Goal: Task Accomplishment & Management: Manage account settings

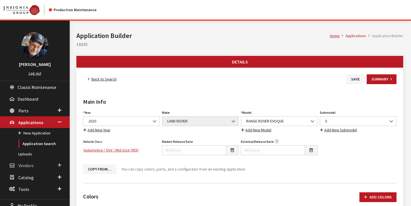
click at [27, 164] on span "Vendors" at bounding box center [25, 166] width 15 height 6
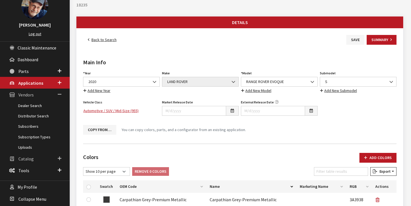
scroll to position [43, 0]
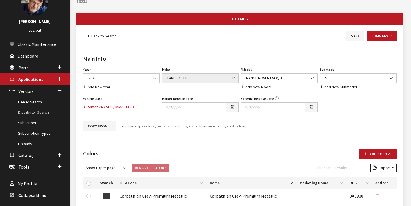
click at [33, 112] on link "Distributor Search" at bounding box center [35, 112] width 70 height 10
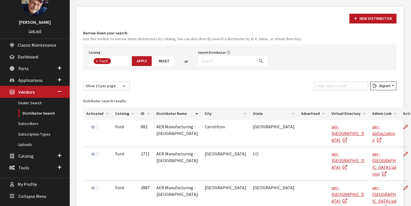
scroll to position [47, 0]
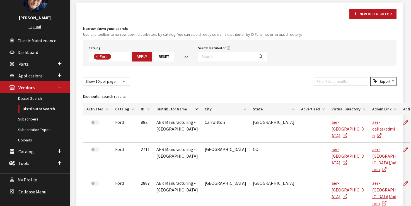
click at [32, 117] on link "Subscribers" at bounding box center [35, 119] width 70 height 10
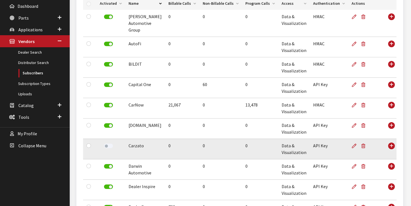
scroll to position [93, 0]
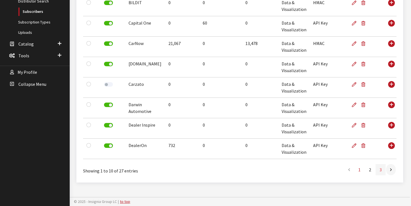
click at [381, 169] on link "3" at bounding box center [381, 169] width 10 height 11
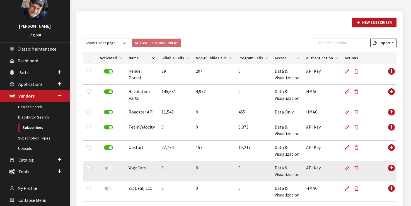
scroll to position [35, 0]
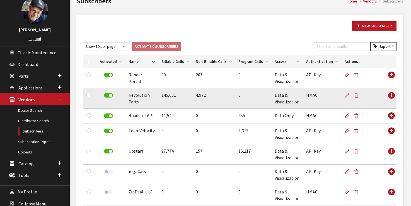
click at [345, 94] on icon at bounding box center [347, 95] width 4 height 4
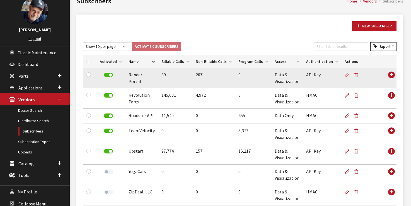
click at [345, 74] on icon at bounding box center [347, 75] width 4 height 4
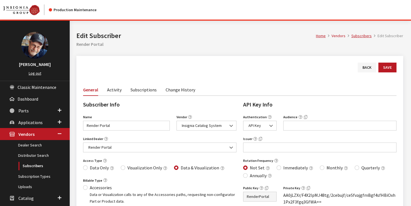
click at [115, 88] on link "Activity" at bounding box center [114, 89] width 15 height 12
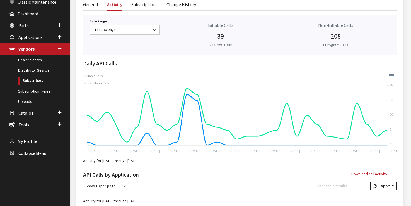
scroll to position [92, 0]
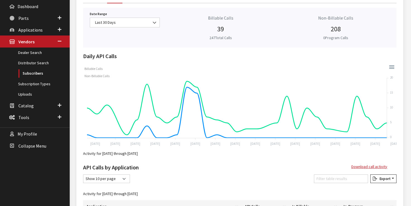
click at [122, 17] on div "Date Range Today Yesterday Last 7 Days Last 14 Days Last 30 Days Month To Date …" at bounding box center [124, 27] width 77 height 35
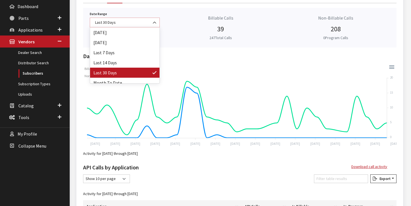
click at [122, 20] on span "Last 30 Days" at bounding box center [124, 23] width 63 height 6
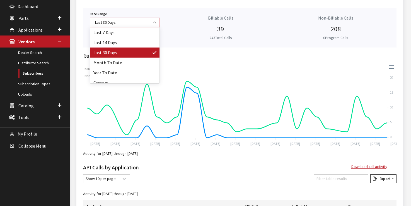
scroll to position [25, 0]
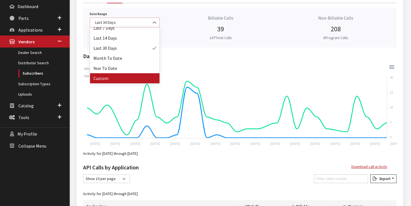
select select "128"
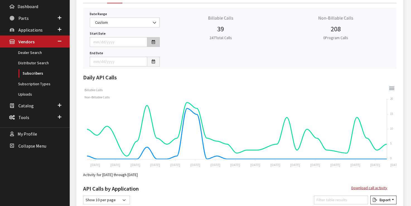
click at [155, 42] on icon "button" at bounding box center [153, 42] width 3 height 4
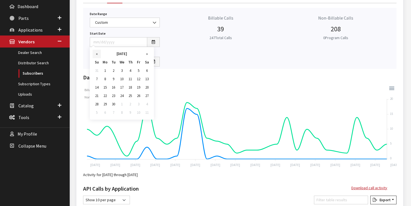
click at [99, 51] on th "«" at bounding box center [97, 54] width 8 height 8
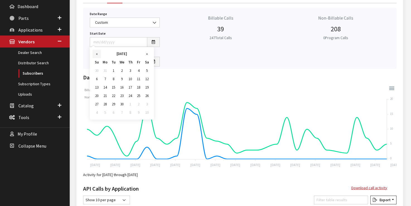
click at [99, 51] on th "«" at bounding box center [97, 54] width 8 height 8
click at [122, 69] on td "1" at bounding box center [122, 70] width 8 height 8
type input "[DATE]"
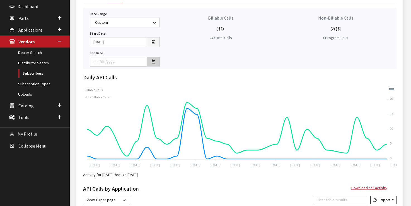
click at [153, 62] on icon "button" at bounding box center [153, 62] width 3 height 4
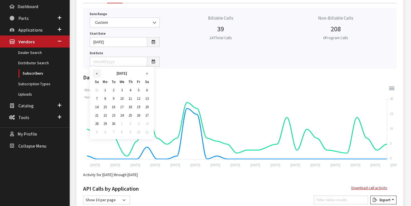
click at [96, 73] on th "«" at bounding box center [97, 73] width 8 height 8
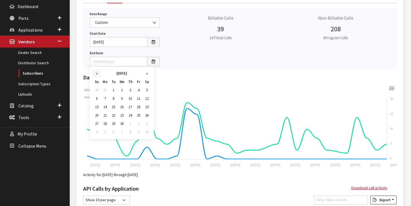
click at [96, 73] on th "«" at bounding box center [97, 73] width 8 height 8
click at [139, 122] on td "28" at bounding box center [138, 123] width 8 height 8
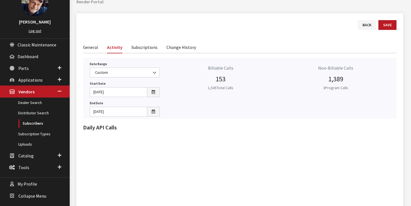
scroll to position [92, 0]
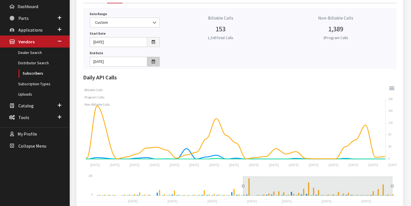
click at [151, 62] on button "button" at bounding box center [153, 62] width 13 height 10
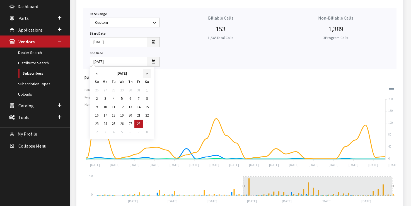
click at [148, 74] on th "»" at bounding box center [147, 73] width 8 height 8
click at [105, 131] on td "30" at bounding box center [105, 132] width 8 height 8
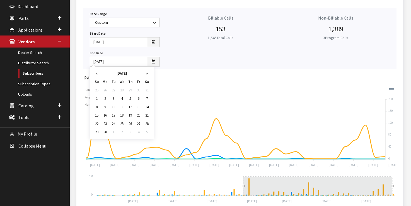
type input "[DATE]"
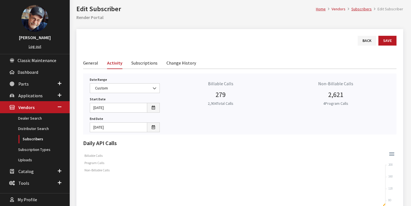
scroll to position [0, 0]
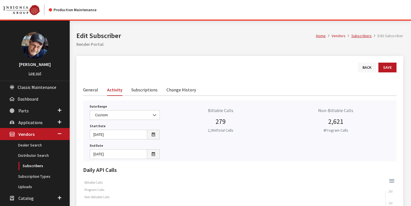
click at [364, 68] on link "Back" at bounding box center [367, 67] width 18 height 10
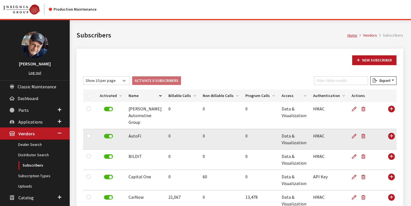
scroll to position [154, 0]
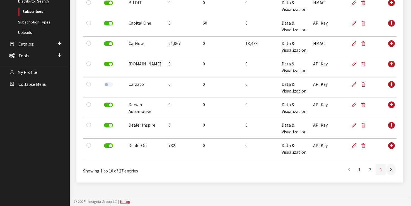
click at [381, 170] on link "3" at bounding box center [381, 169] width 10 height 11
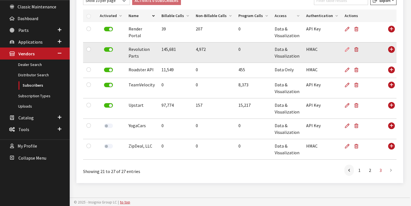
click at [345, 50] on icon at bounding box center [347, 49] width 4 height 4
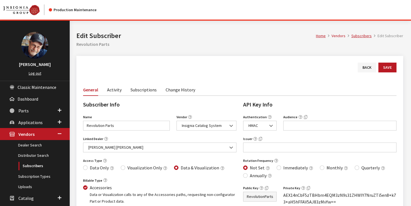
click at [116, 89] on link "Activity" at bounding box center [114, 89] width 15 height 12
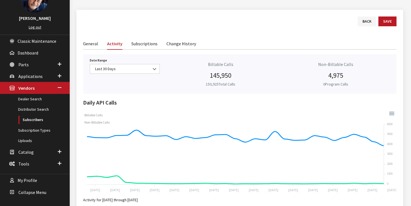
scroll to position [47, 0]
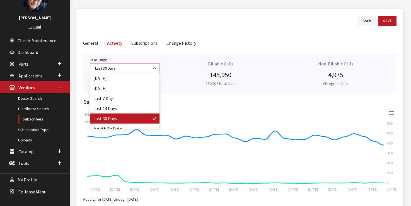
click at [141, 66] on span "Last 30 Days" at bounding box center [124, 68] width 63 height 6
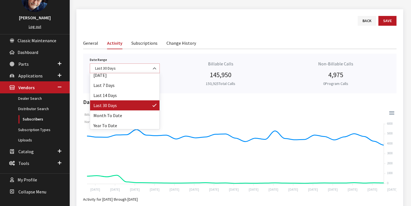
scroll to position [25, 0]
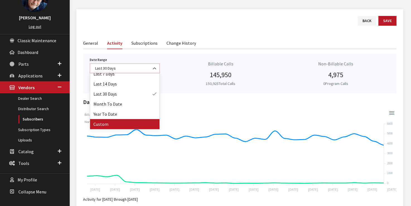
select select "128"
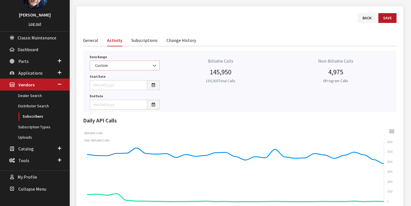
scroll to position [50, 0]
click at [154, 86] on icon "button" at bounding box center [153, 85] width 3 height 4
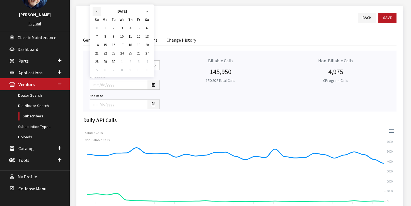
click at [97, 11] on th "«" at bounding box center [97, 11] width 8 height 8
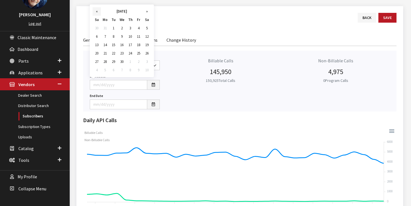
click at [97, 11] on th "«" at bounding box center [97, 11] width 8 height 8
click at [123, 28] on td "1" at bounding box center [122, 28] width 8 height 8
type input "[DATE]"
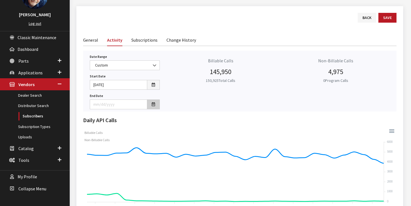
click at [154, 104] on icon "button" at bounding box center [153, 104] width 3 height 4
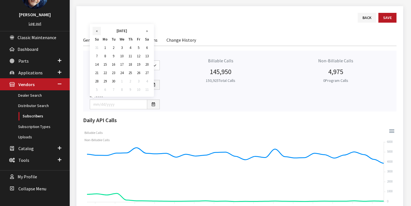
click at [98, 30] on th "«" at bounding box center [97, 31] width 8 height 8
click at [106, 89] on td "30" at bounding box center [105, 89] width 8 height 8
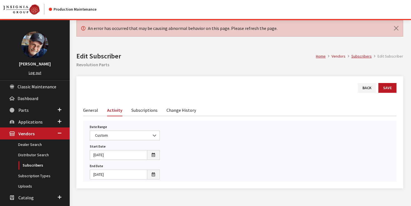
scroll to position [0, 0]
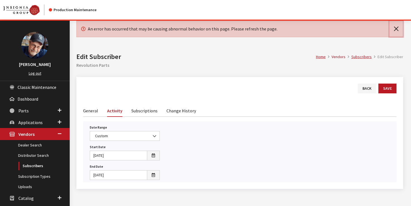
click at [397, 29] on button "Close" at bounding box center [396, 29] width 13 height 16
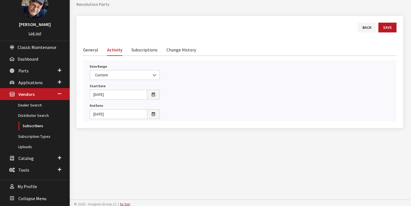
scroll to position [42, 0]
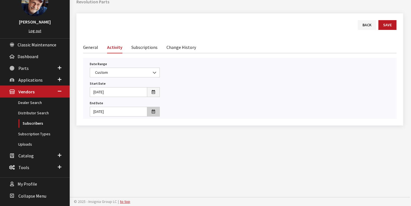
click at [154, 110] on icon "button" at bounding box center [153, 112] width 3 height 4
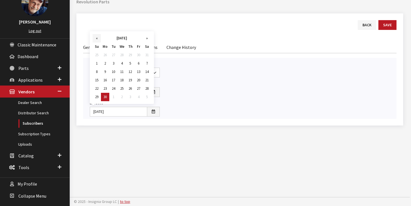
click at [98, 37] on th "«" at bounding box center [97, 38] width 8 height 8
click at [105, 95] on td "31" at bounding box center [105, 97] width 8 height 8
type input "[DATE]"
